Goal: Task Accomplishment & Management: Use online tool/utility

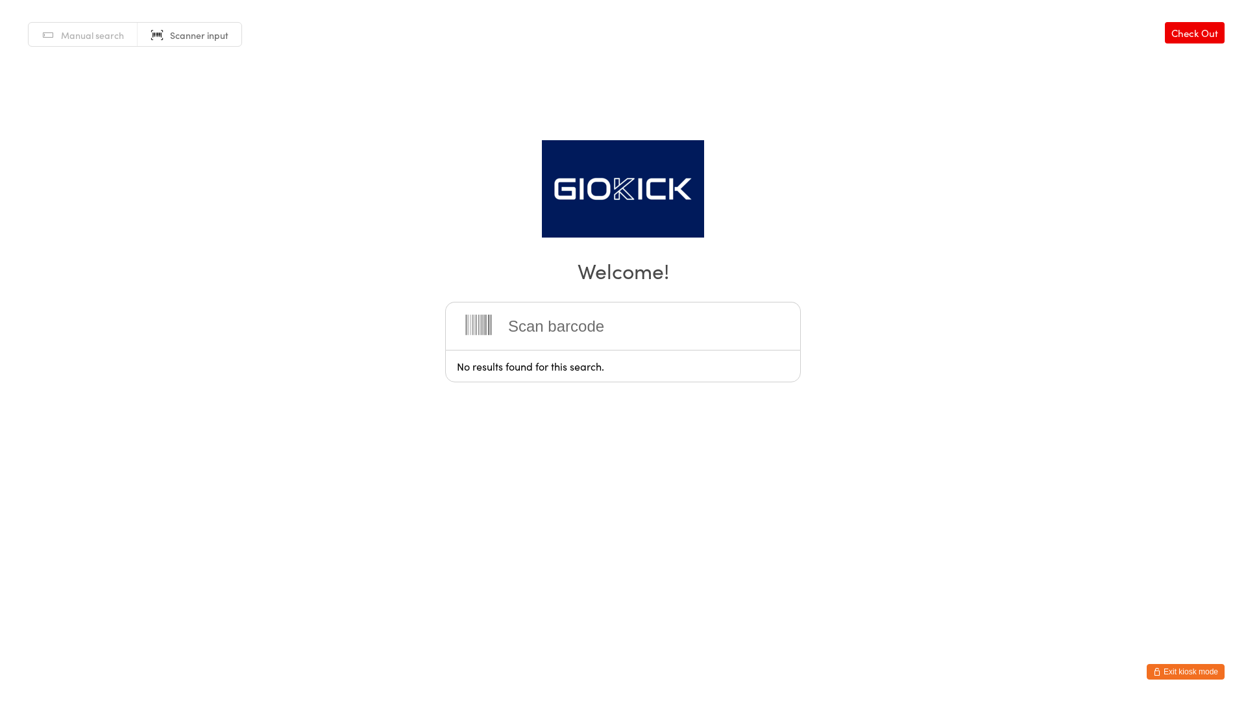
click at [1219, 669] on button "Exit kiosk mode" at bounding box center [1186, 672] width 78 height 16
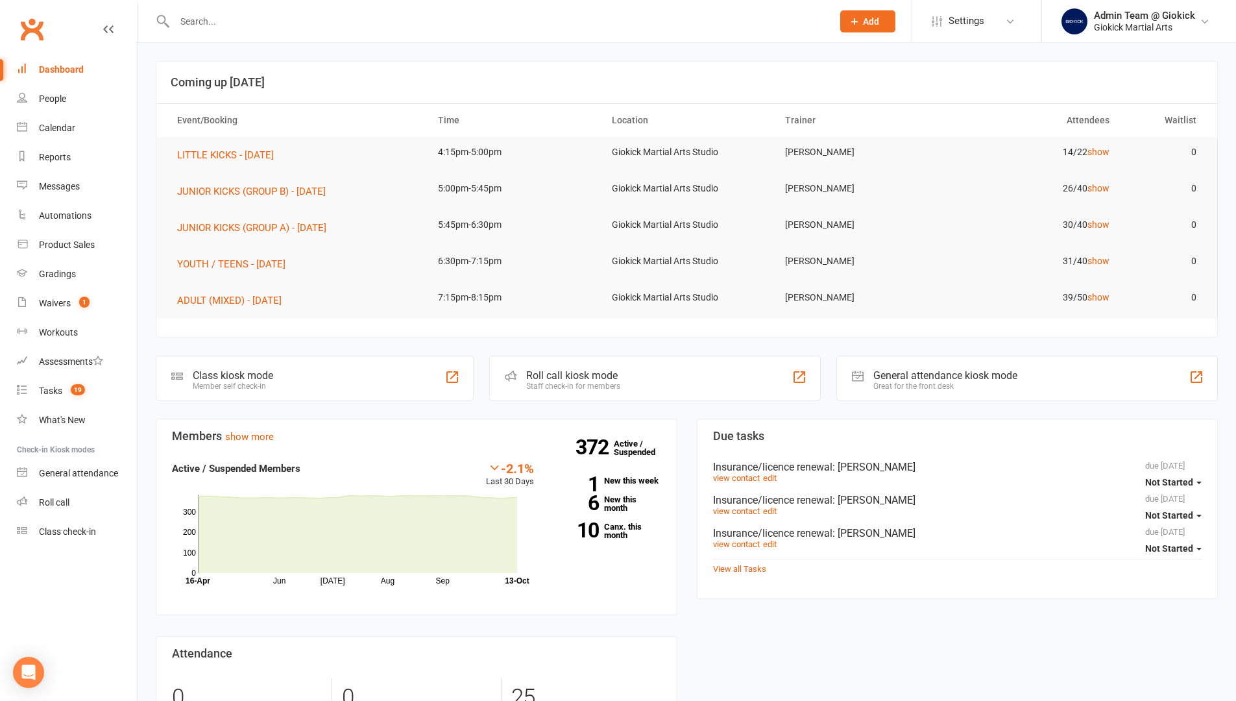
click at [925, 382] on div "Great for the front desk" at bounding box center [945, 386] width 144 height 9
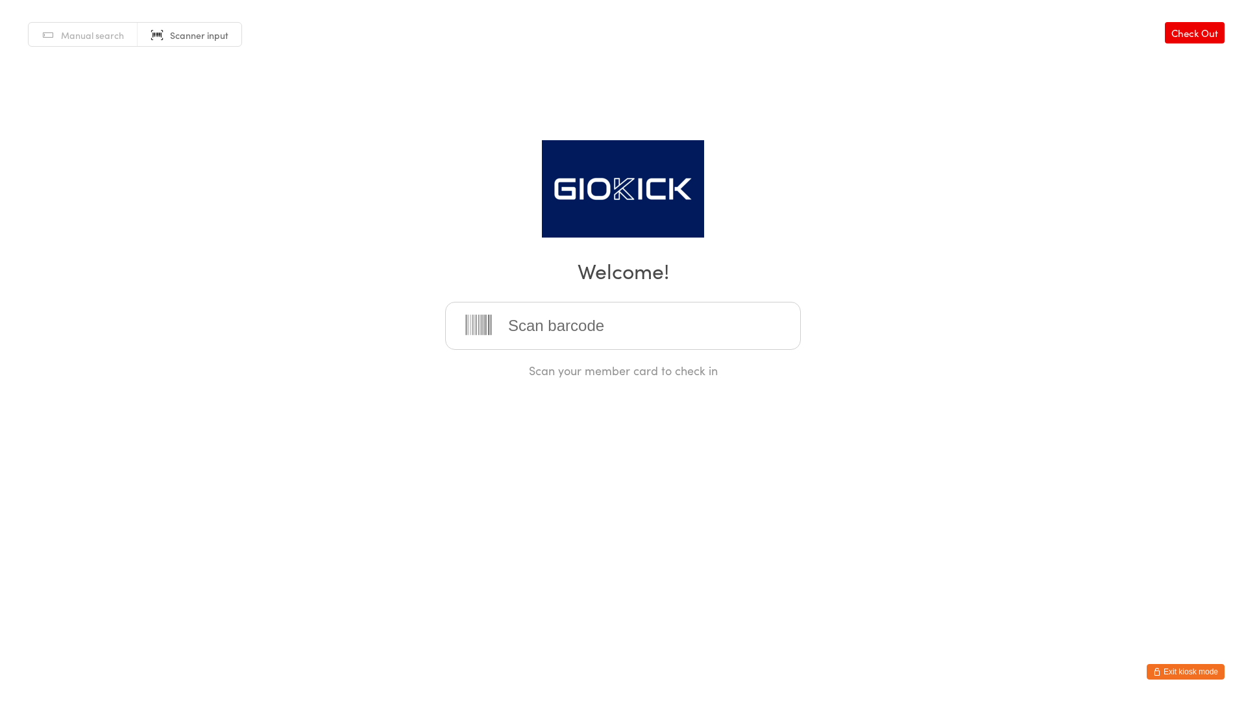
click at [1176, 668] on button "Exit kiosk mode" at bounding box center [1186, 672] width 78 height 16
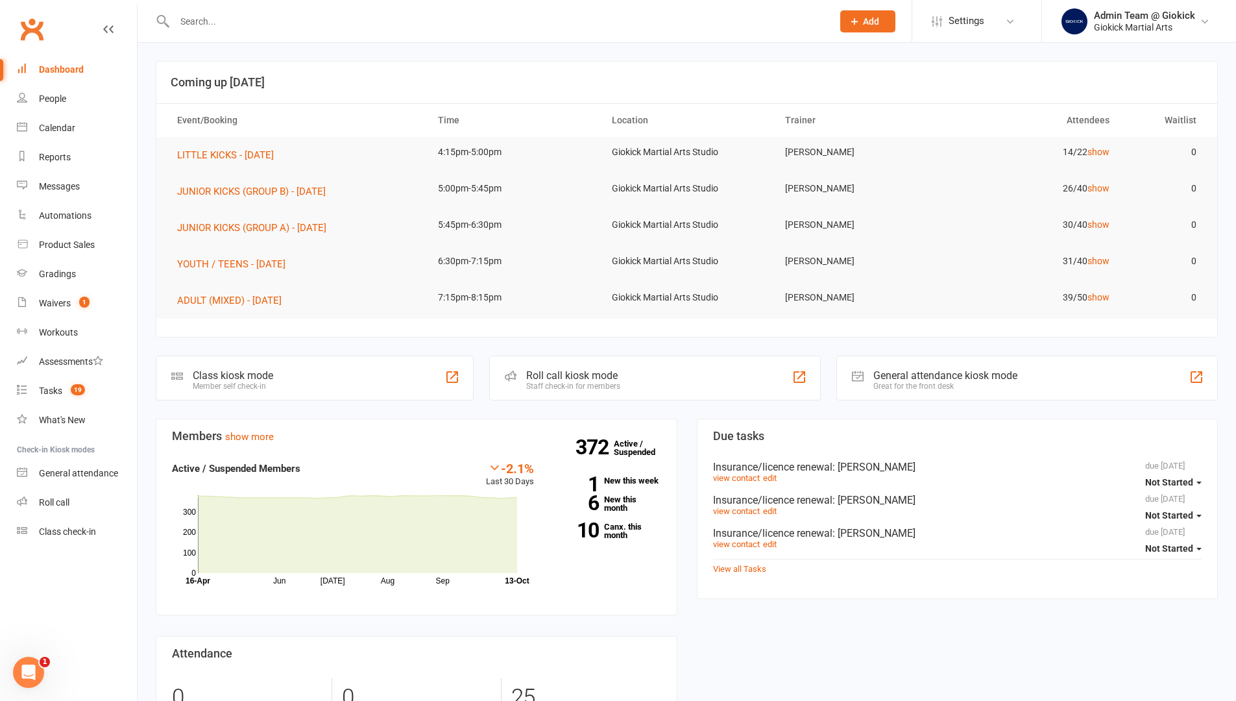
click at [608, 382] on div "Staff check-in for members" at bounding box center [573, 386] width 94 height 9
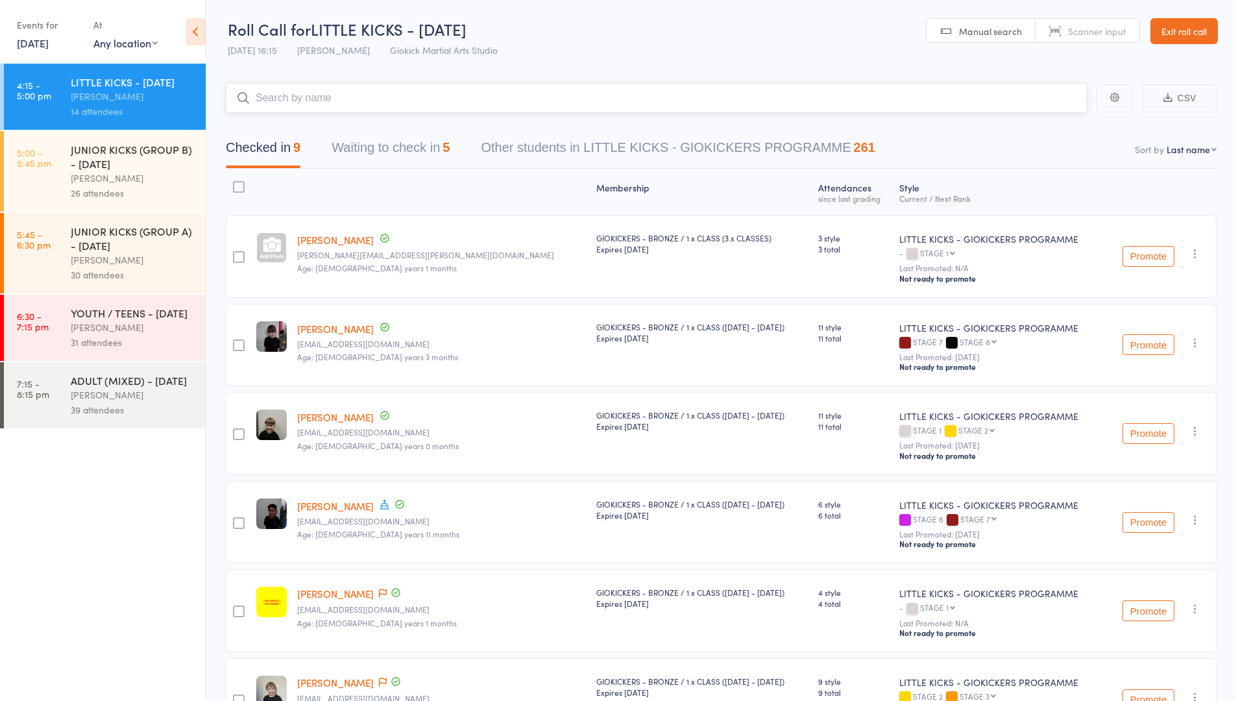
click at [385, 146] on button "Waiting to check in 5" at bounding box center [391, 151] width 118 height 34
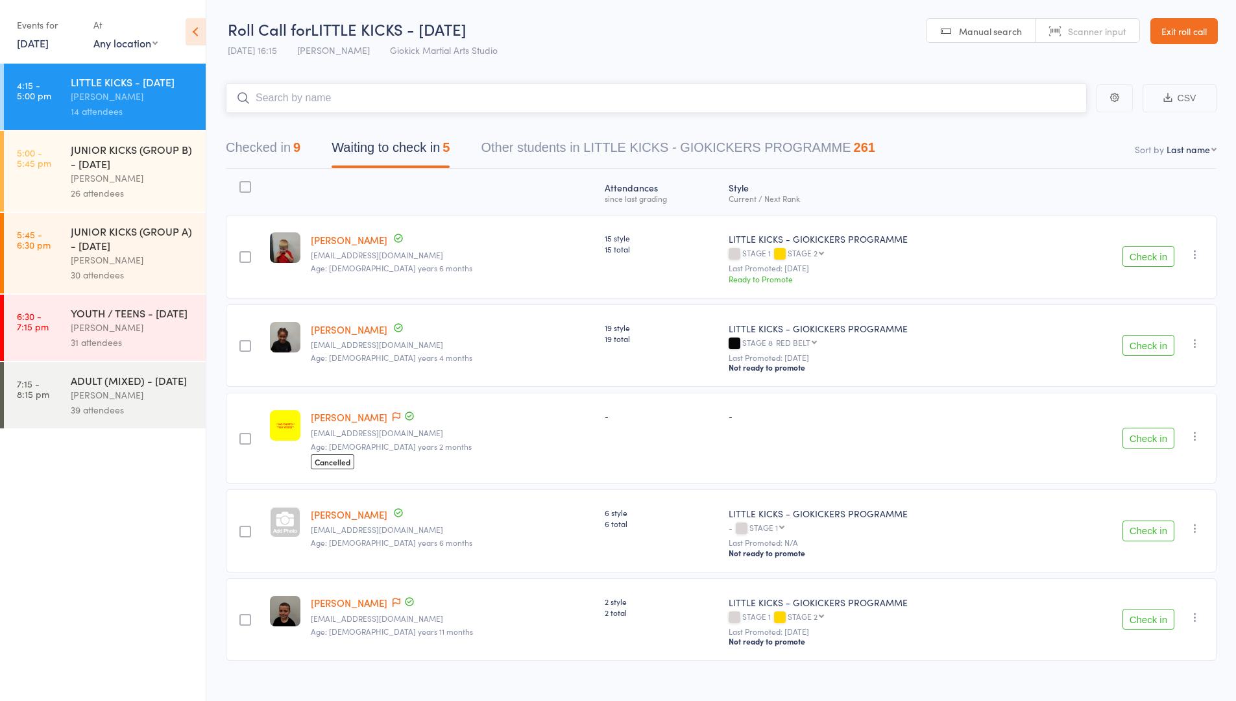
click at [424, 145] on button "Waiting to check in 5" at bounding box center [391, 151] width 118 height 34
click at [419, 143] on button "Waiting to check in 5" at bounding box center [391, 151] width 118 height 34
click at [1164, 25] on link "Exit roll call" at bounding box center [1183, 31] width 67 height 26
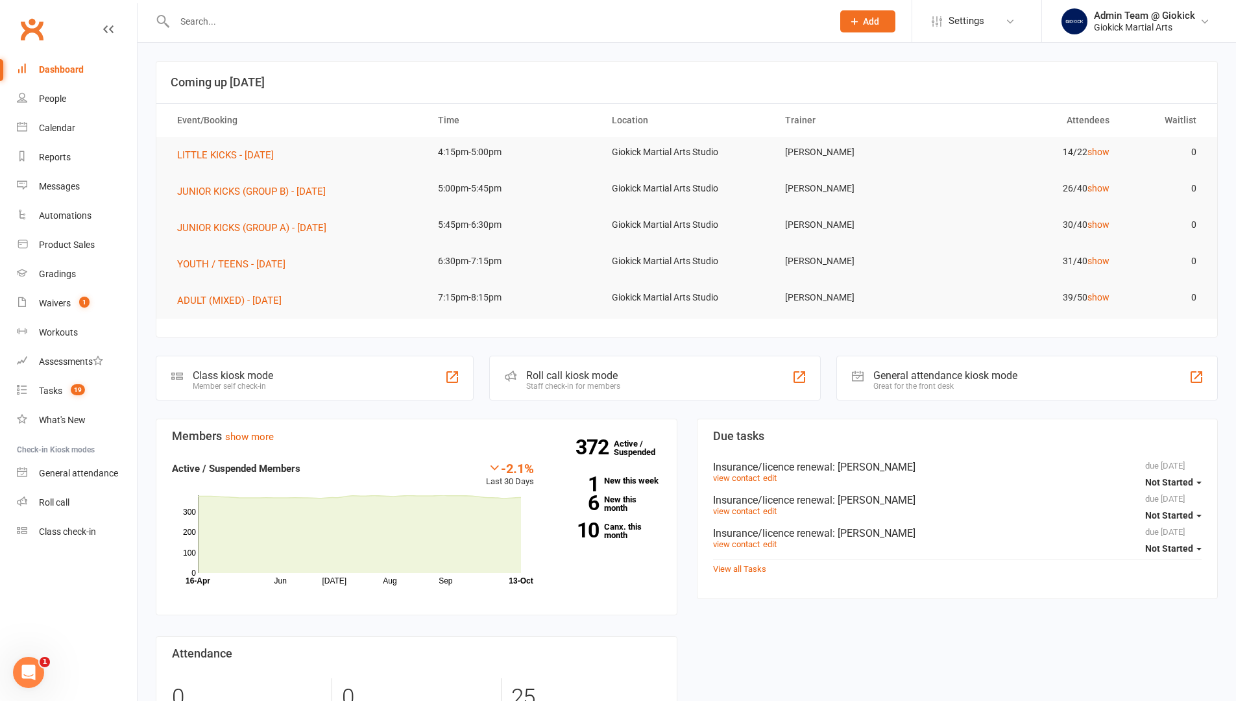
scroll to position [12, 0]
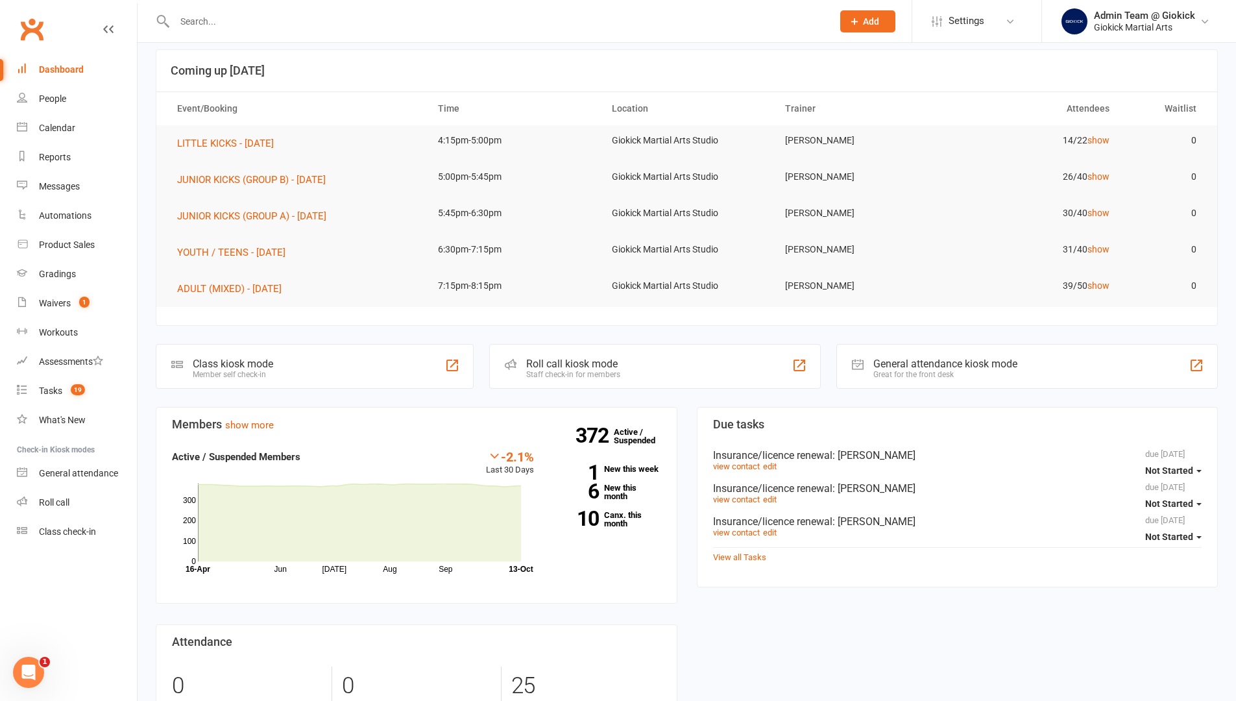
click at [579, 359] on div "Roll call kiosk mode" at bounding box center [573, 364] width 94 height 12
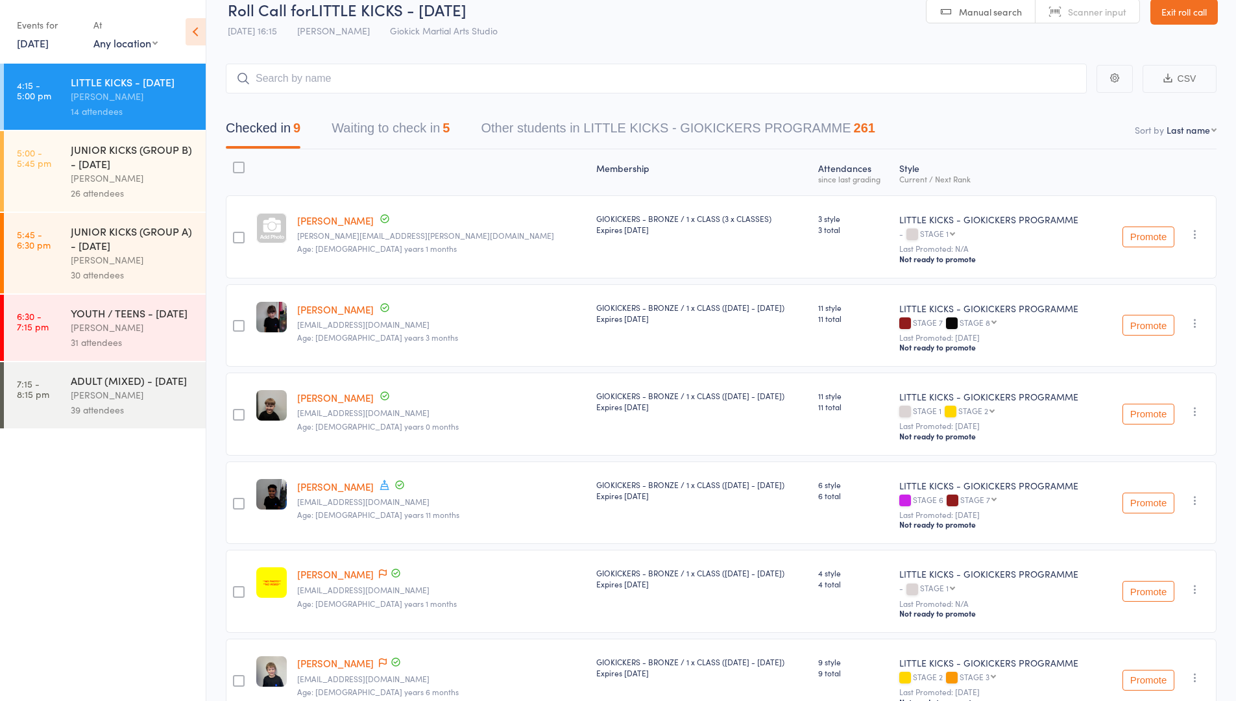
scroll to position [23, 0]
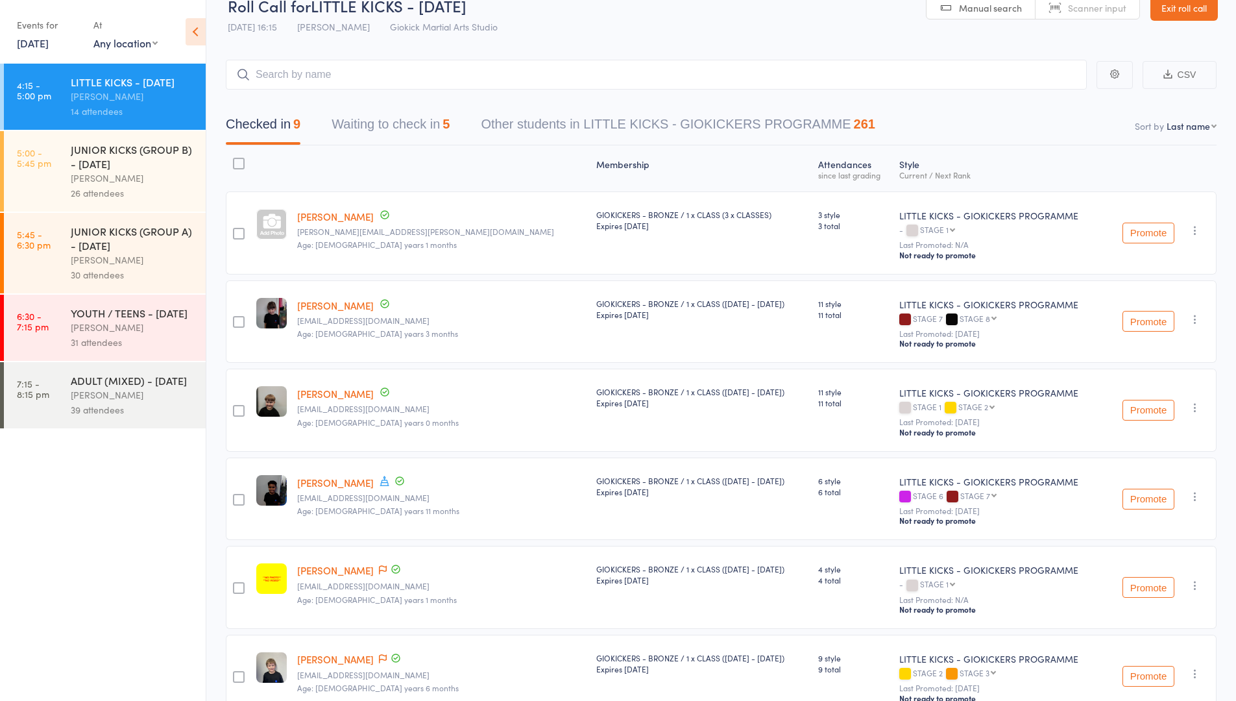
click at [1188, 128] on select "First name Last name Birthday today? Behind on payments? Check in time Next pay…" at bounding box center [1192, 125] width 50 height 13
select select "10"
click at [1167, 119] on select "First name Last name Birthday today? Behind on payments? Check in time Next pay…" at bounding box center [1192, 125] width 50 height 13
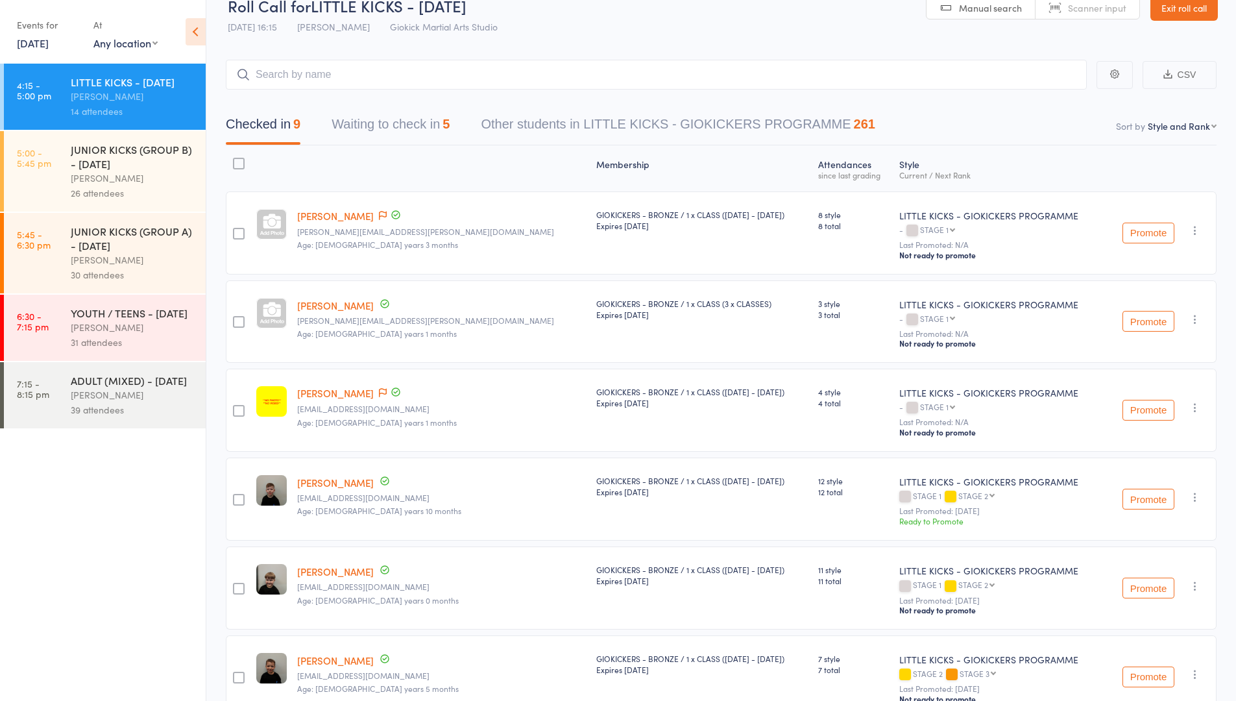
scroll to position [19, 0]
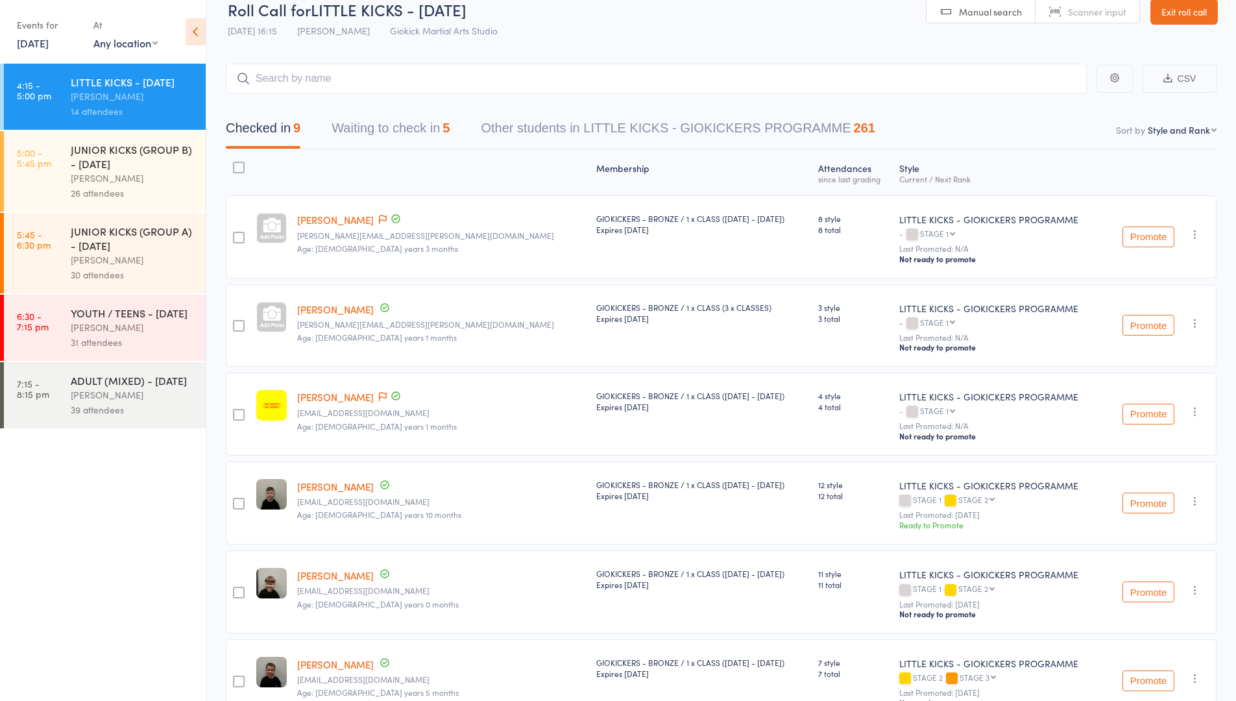
click at [402, 132] on button "Waiting to check in 5" at bounding box center [391, 131] width 118 height 34
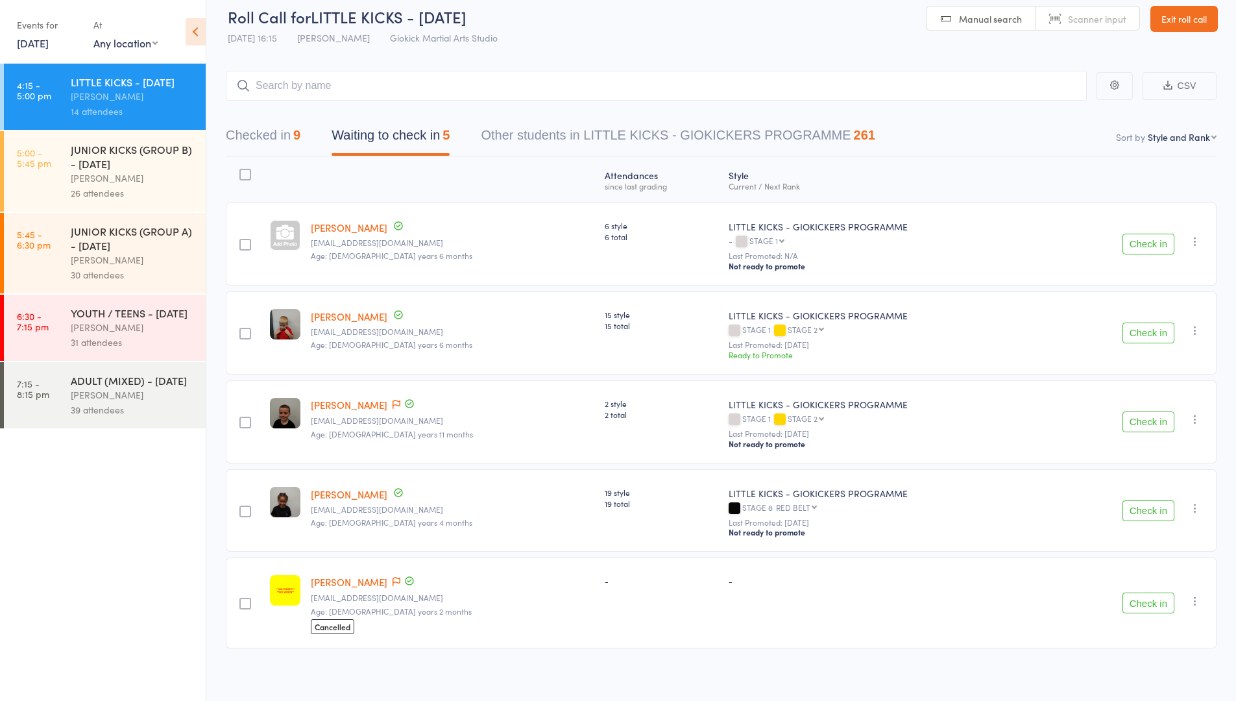
click at [1139, 592] on button "Check in" at bounding box center [1149, 602] width 52 height 21
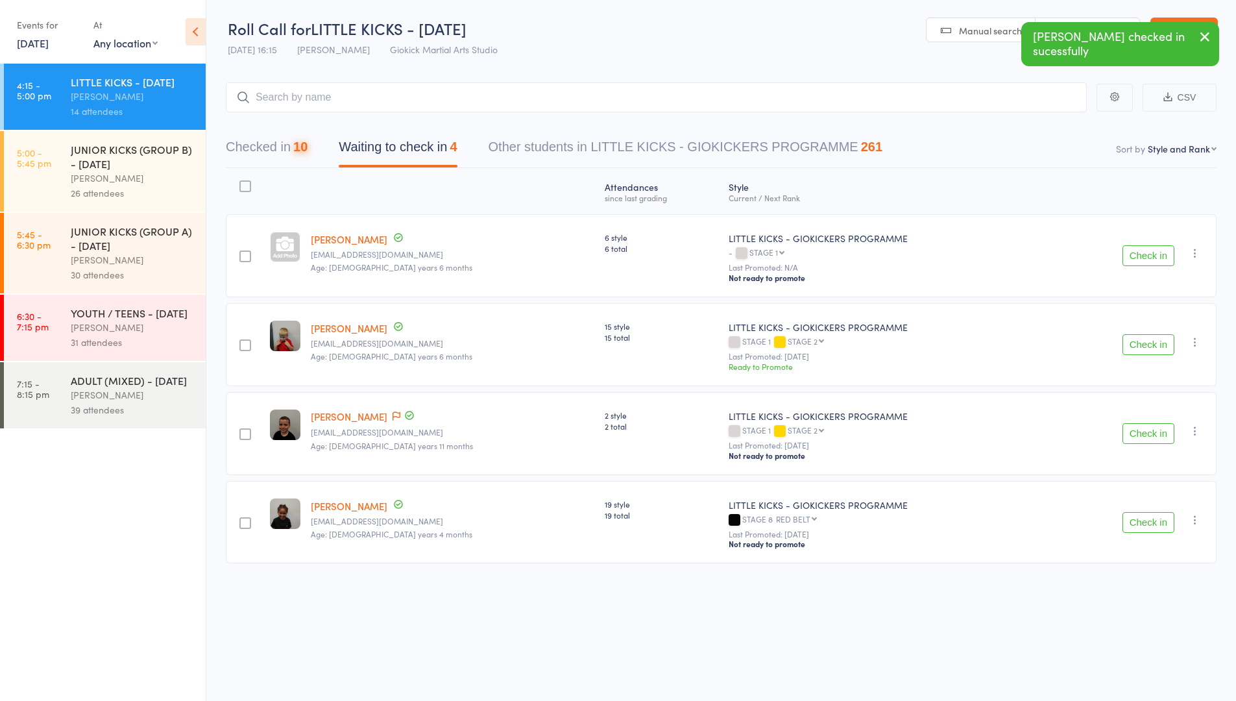
scroll to position [1, 0]
click at [1152, 517] on button "Check in" at bounding box center [1149, 522] width 52 height 21
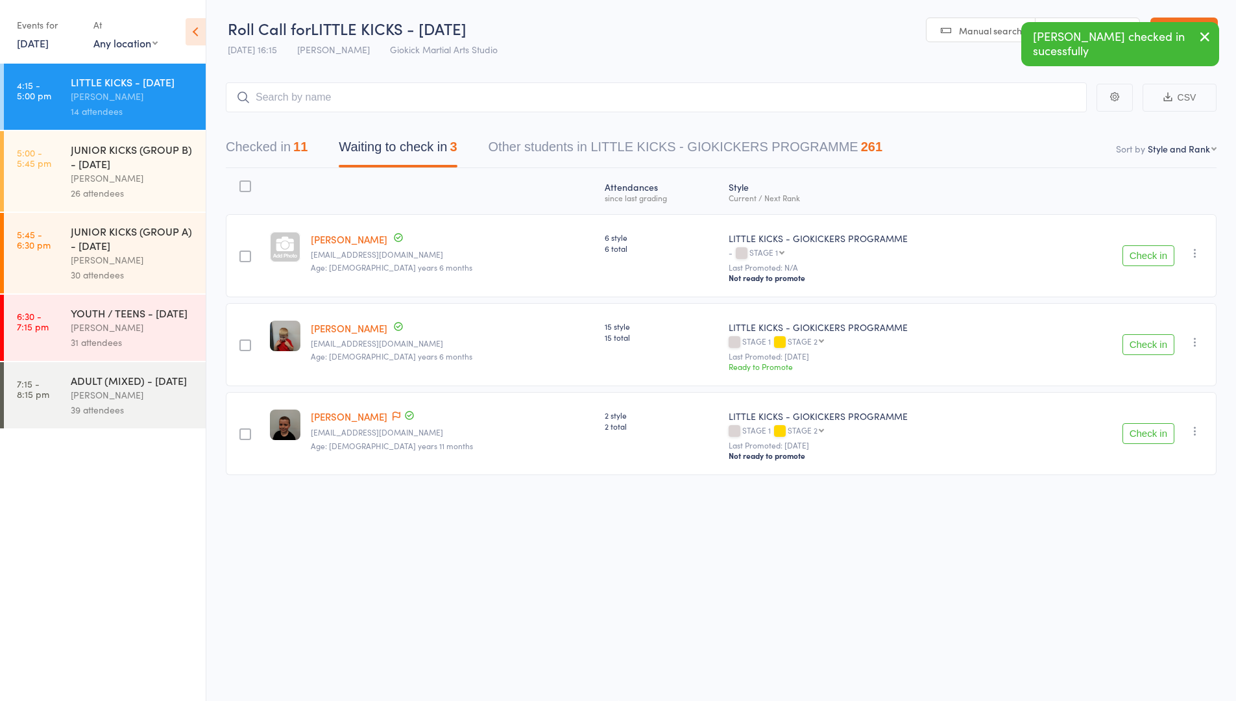
click at [247, 188] on div at bounding box center [245, 186] width 12 height 12
click at [242, 182] on input "checkbox" at bounding box center [242, 182] width 0 height 0
click at [1097, 673] on button "Mark absent" at bounding box center [1100, 674] width 77 height 27
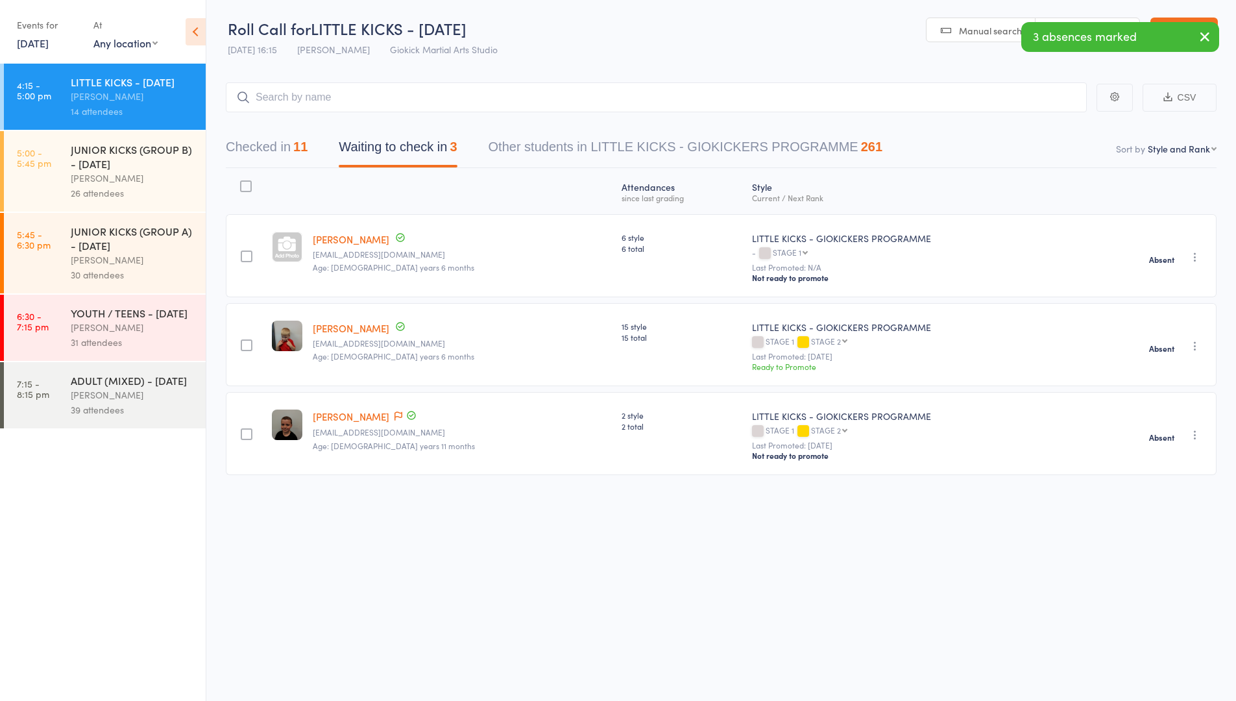
click at [266, 149] on button "Checked in 11" at bounding box center [267, 150] width 82 height 34
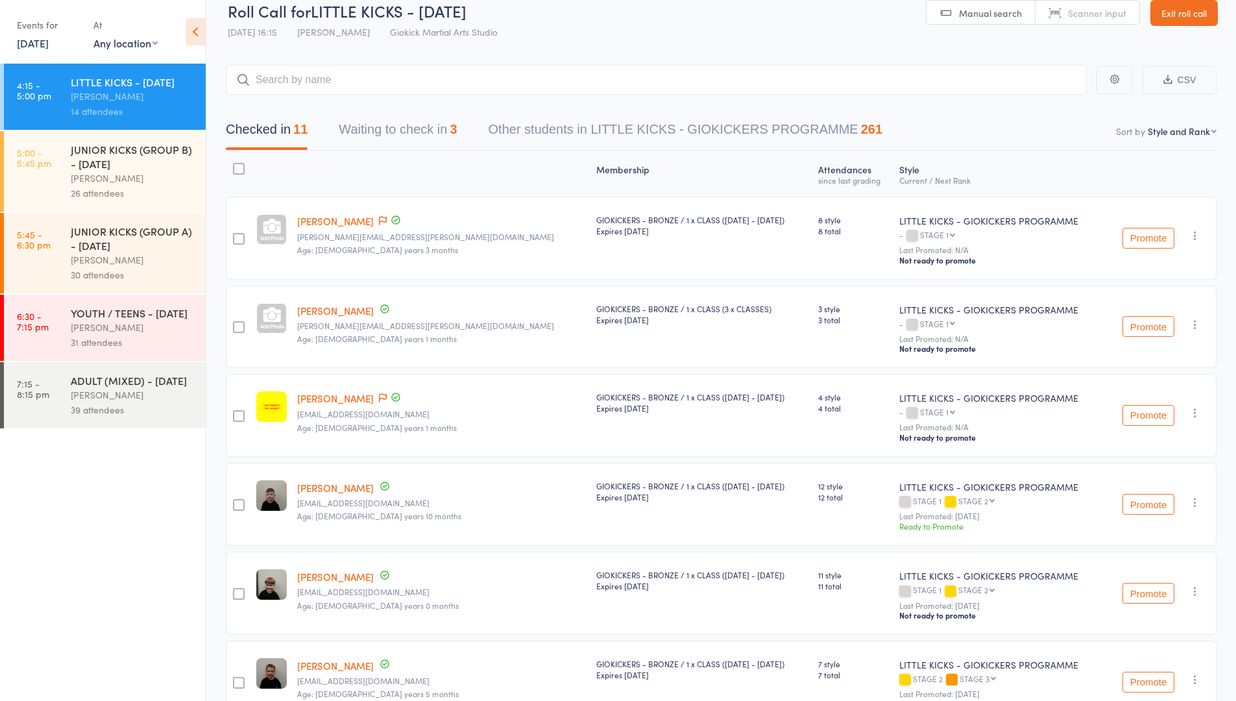
scroll to position [19, 0]
click at [1088, 132] on nav "Checked in 11 Waiting to check in 3 Other students in LITTLE KICKS - GIOKICKERS…" at bounding box center [721, 132] width 1022 height 34
click at [1180, 13] on link "Exit roll call" at bounding box center [1183, 12] width 67 height 26
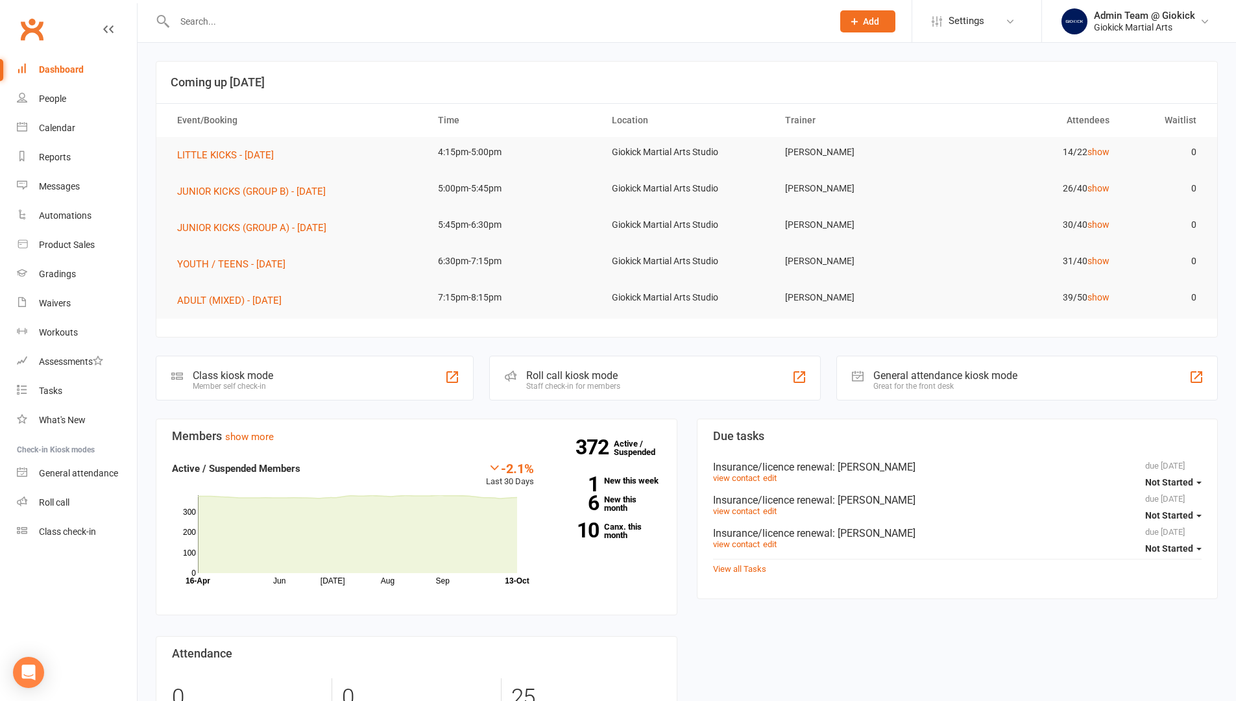
click at [1024, 385] on div "General attendance kiosk mode Great for the front desk" at bounding box center [1027, 378] width 382 height 45
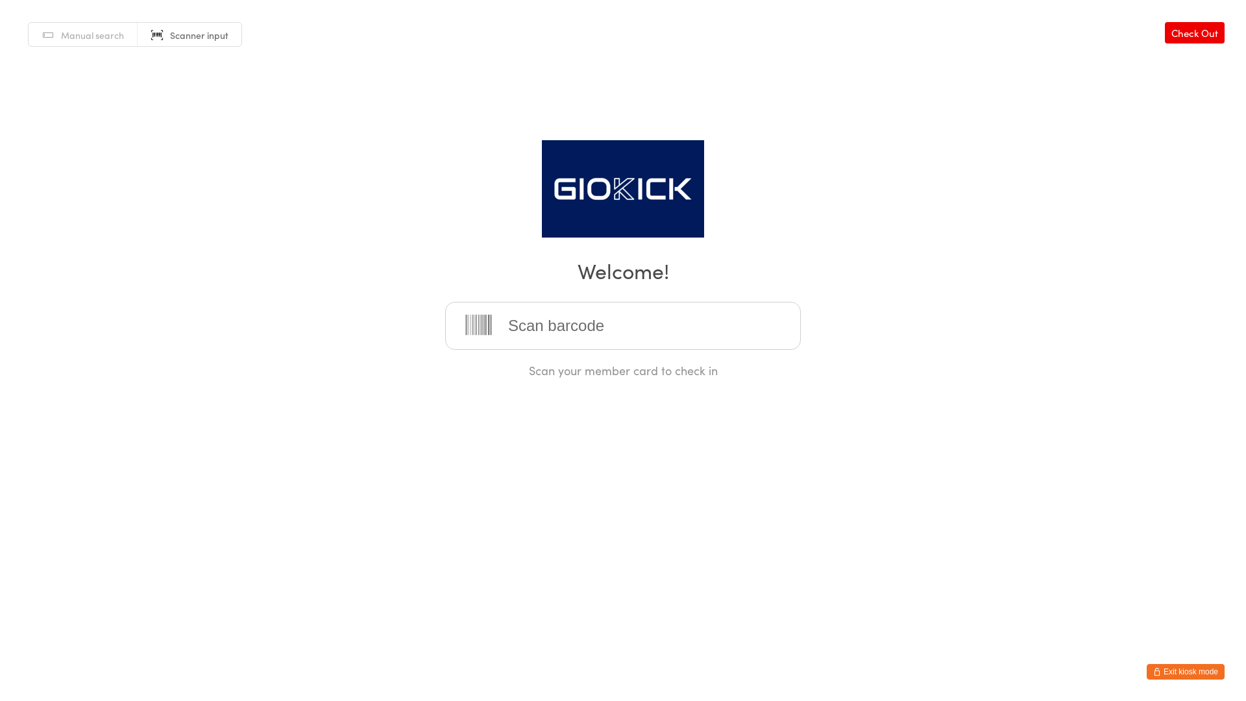
click at [619, 315] on input "search" at bounding box center [623, 326] width 356 height 48
type input "1000011143"
type input "1234510429"
type input "1000011116"
type input "1234510240"
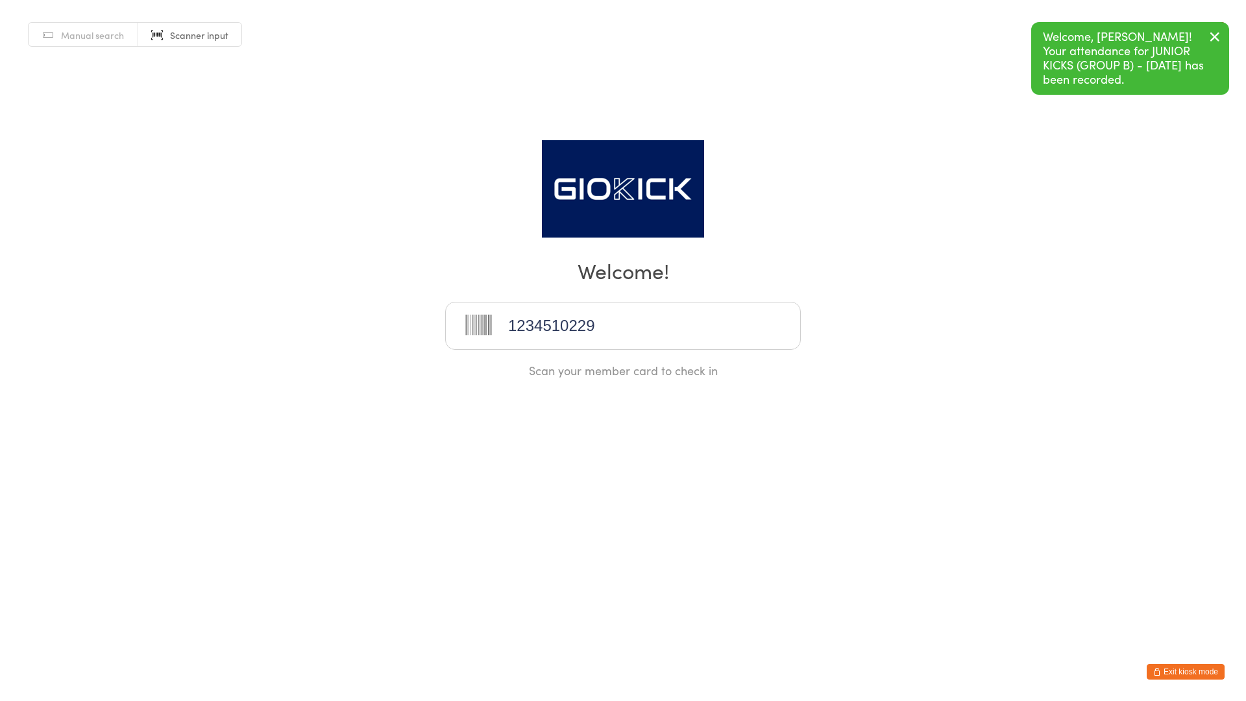
type input "1234510229"
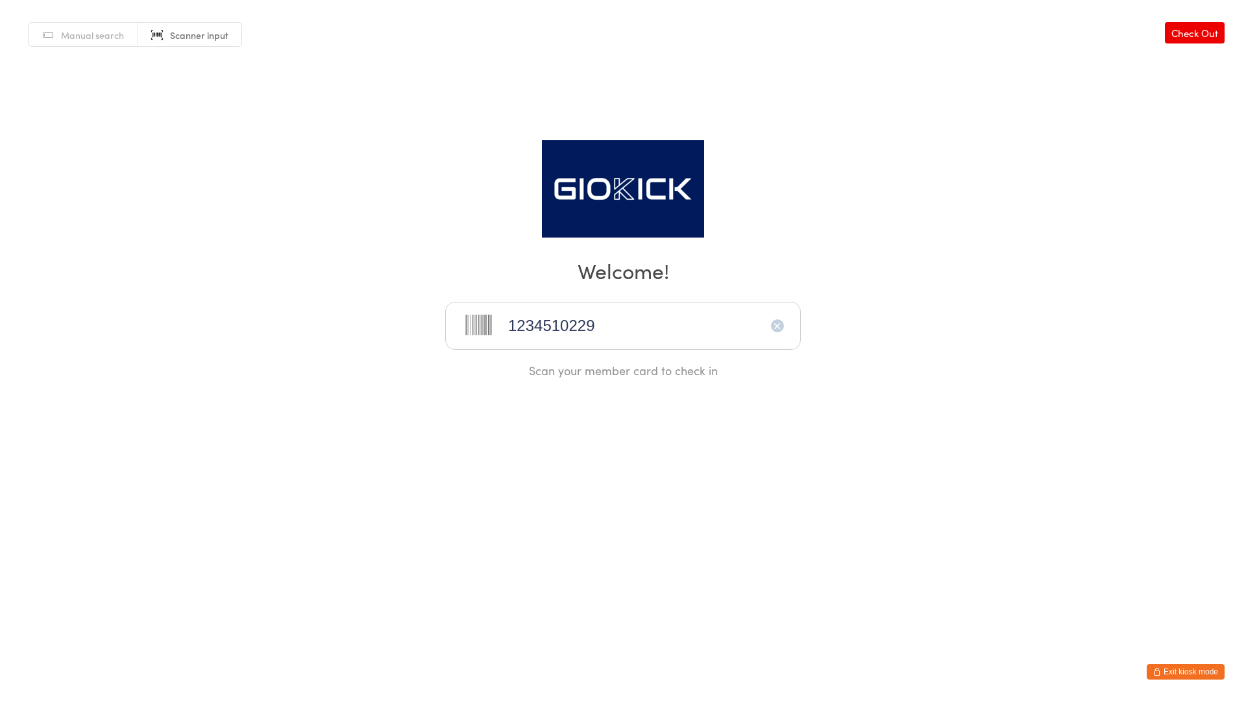
type input "1234510229"
type input "2630312267"
type input "1234510476"
type input "1234510458"
type input "1234510030"
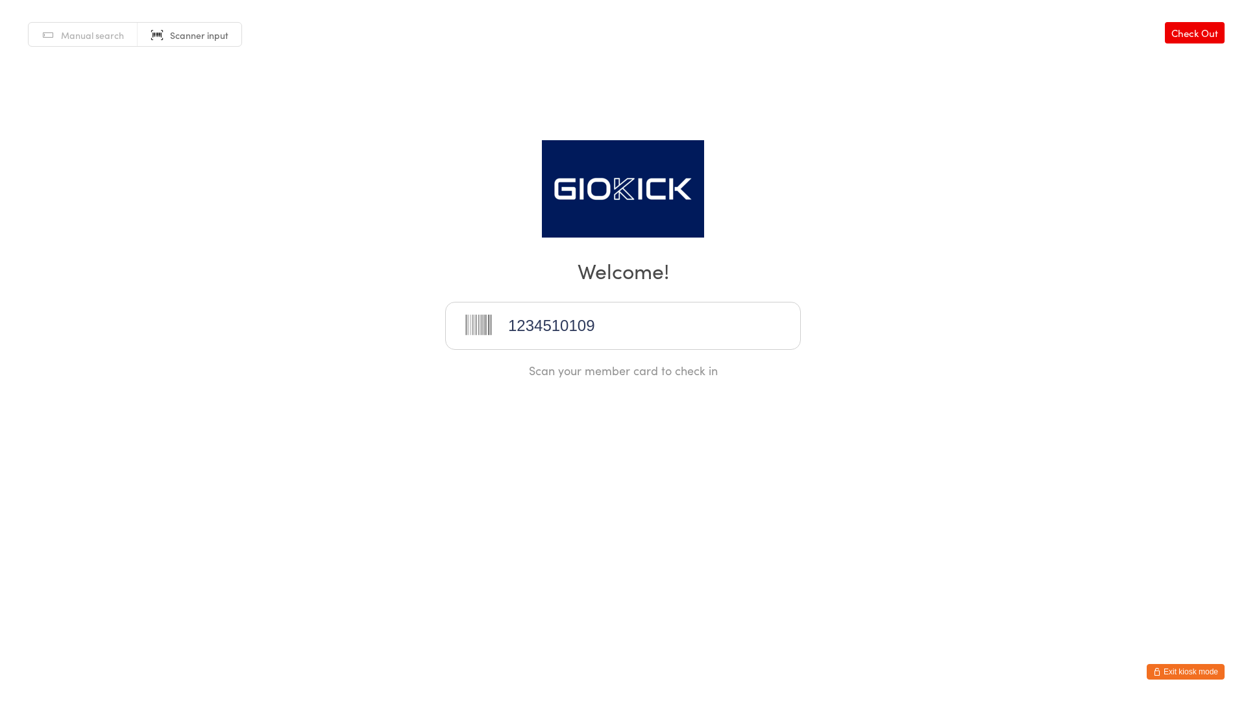
type input "1234510109"
